Goal: Transaction & Acquisition: Book appointment/travel/reservation

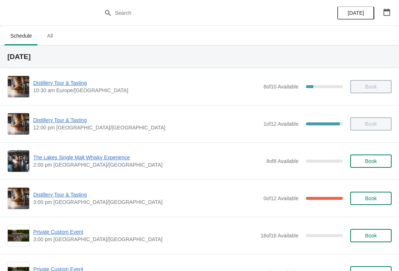
click at [58, 197] on span "Distillery Tour & Tasting" at bounding box center [146, 194] width 226 height 7
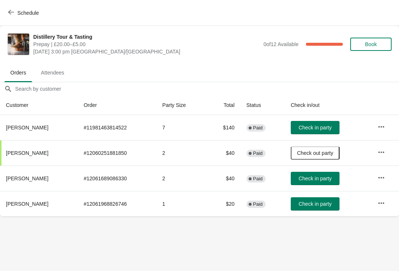
click at [382, 43] on span "Book" at bounding box center [371, 44] width 28 height 6
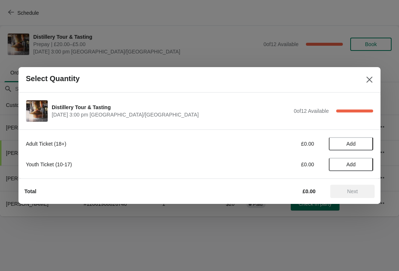
click at [356, 143] on span "Add" at bounding box center [350, 144] width 9 height 6
click at [360, 144] on icon at bounding box center [364, 144] width 8 height 8
click at [358, 194] on span "Next" at bounding box center [352, 192] width 11 height 6
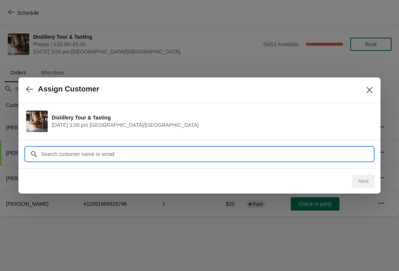
click at [140, 148] on input "Customer" at bounding box center [207, 154] width 332 height 13
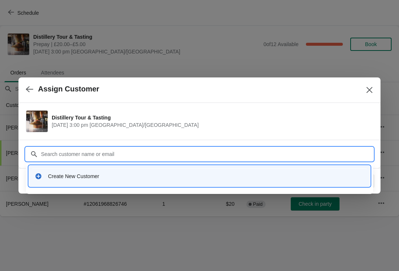
click at [109, 174] on div "Create New Customer" at bounding box center [206, 176] width 316 height 7
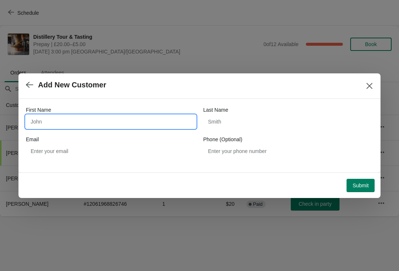
click at [112, 121] on input "First Name" at bounding box center [111, 121] width 170 height 13
type input "[PERSON_NAME]"
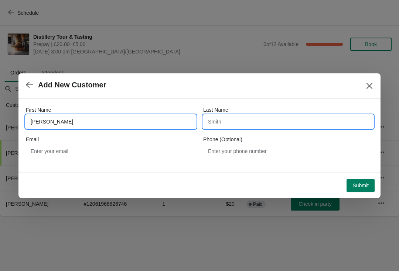
click at [250, 122] on input "Last Name" at bounding box center [288, 121] width 170 height 13
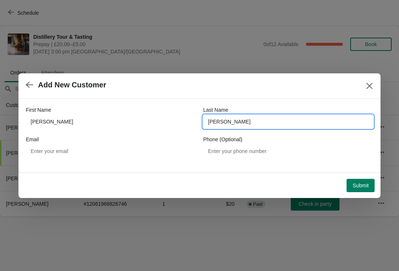
type input "[PERSON_NAME]"
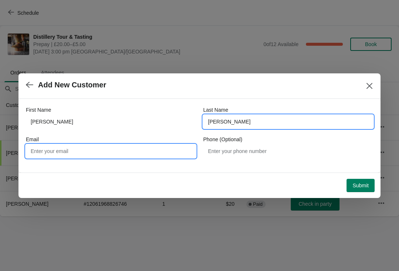
click at [95, 150] on input "Email" at bounding box center [111, 151] width 170 height 13
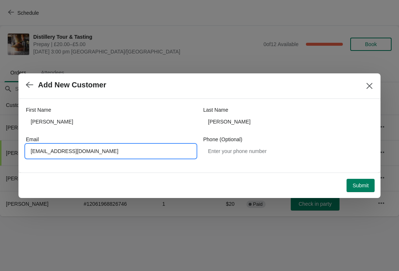
type input "[EMAIL_ADDRESS][DOMAIN_NAME]"
click at [361, 186] on span "Submit" at bounding box center [360, 186] width 16 height 6
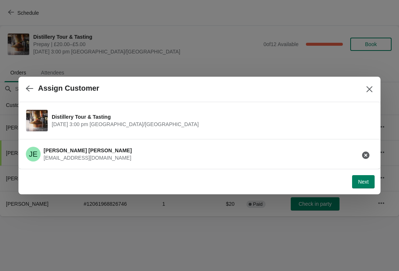
click at [365, 182] on span "Next" at bounding box center [363, 182] width 11 height 6
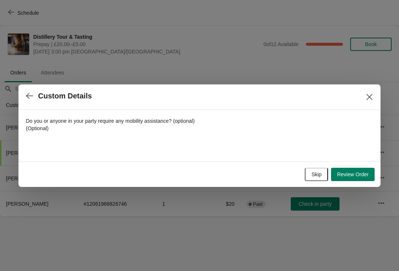
click at [312, 174] on span "Skip" at bounding box center [316, 175] width 10 height 6
